Goal: Complete application form: Complete application form

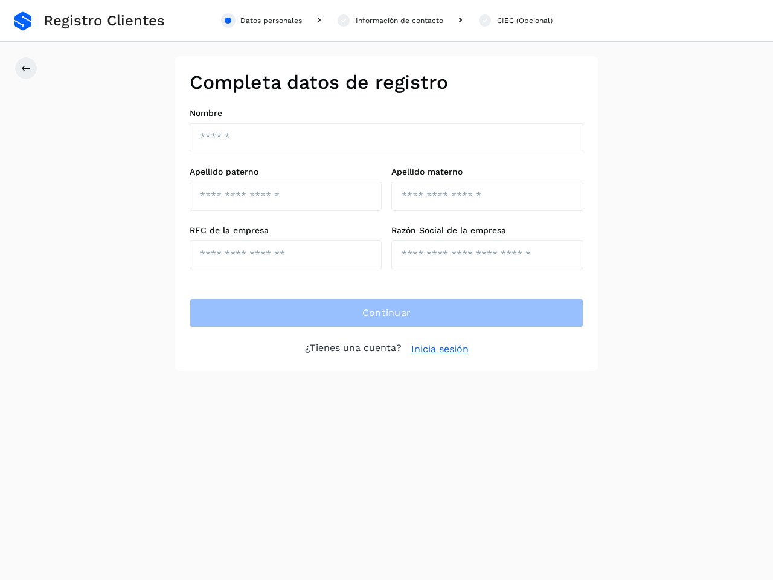
click at [262, 21] on div "Datos personales" at bounding box center [272, 20] width 62 height 11
click at [390, 21] on div "Información de contacto" at bounding box center [400, 20] width 88 height 11
click at [515, 21] on div "CIEC (Opcional)" at bounding box center [525, 20] width 56 height 11
click at [26, 68] on icon at bounding box center [26, 68] width 10 height 10
